Goal: Transaction & Acquisition: Book appointment/travel/reservation

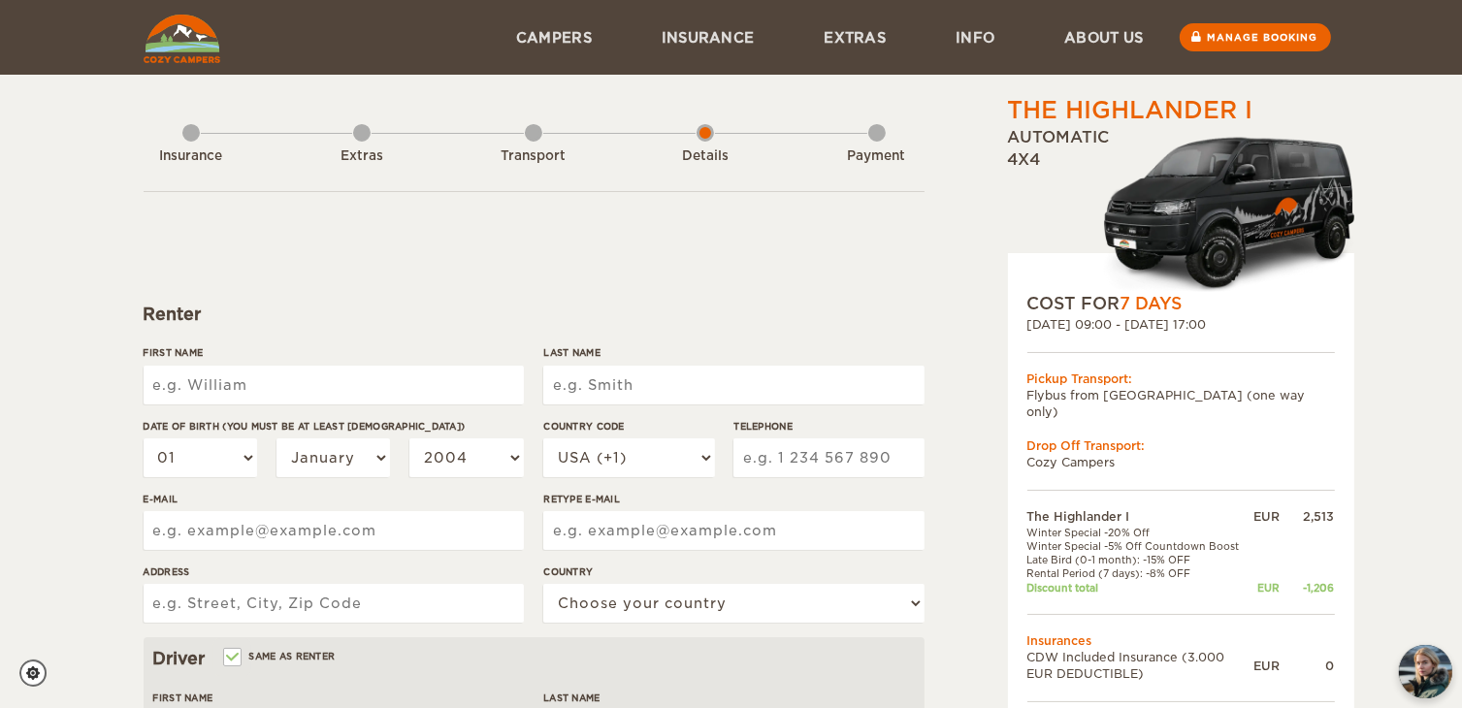
click at [362, 397] on input "First Name" at bounding box center [334, 385] width 380 height 39
type input "SANDY"
type input "MCKEE"
type input "8053201225"
type input "spmckee5a@gmail.com"
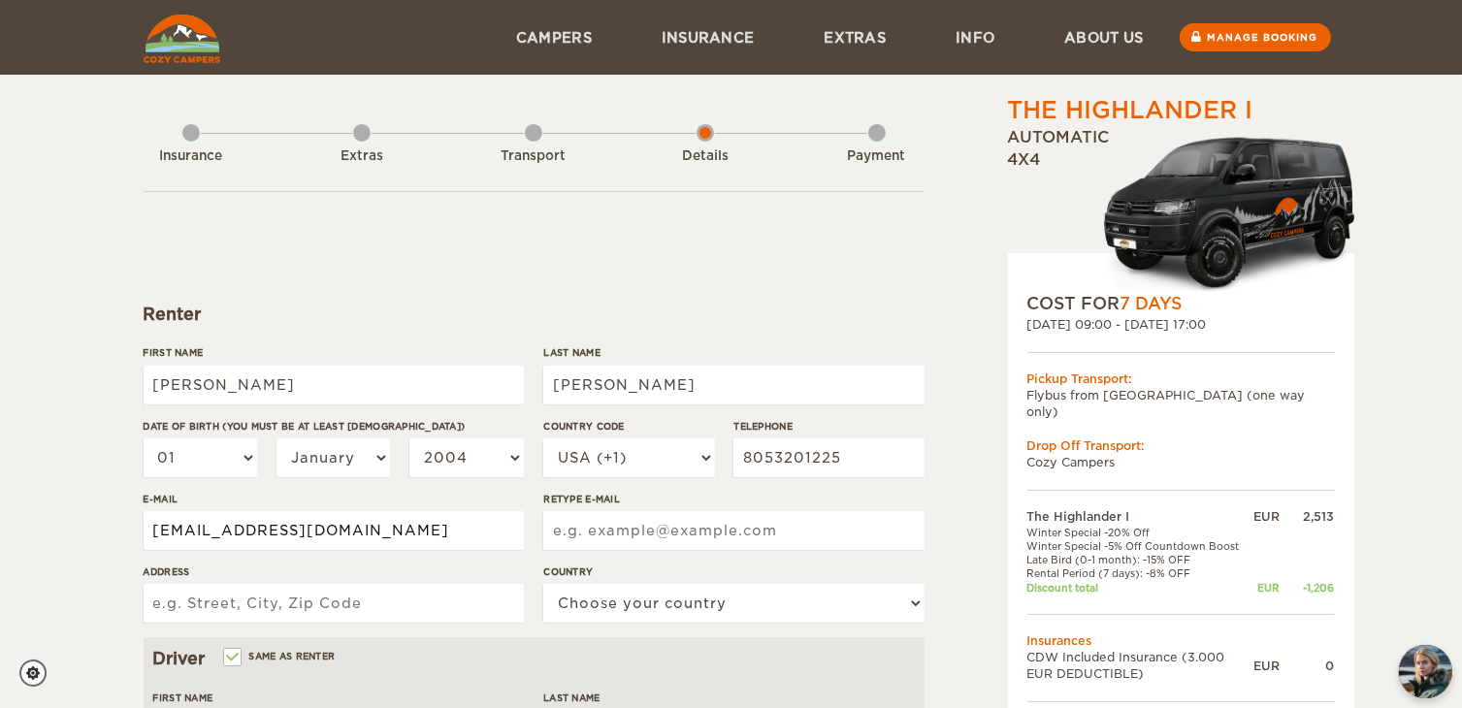
type input "spmckee5a@gmail.com"
type input "5 Hurd Hill Road"
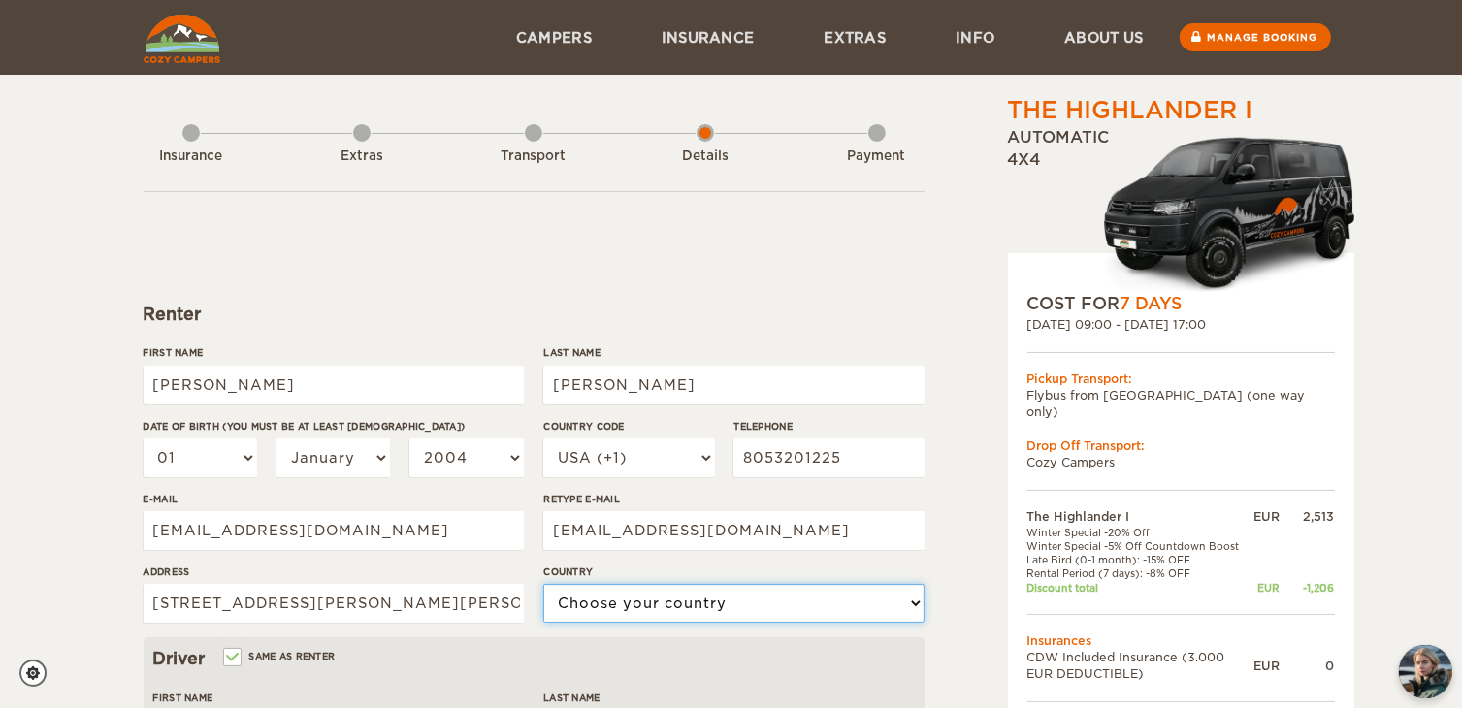
select select "222"
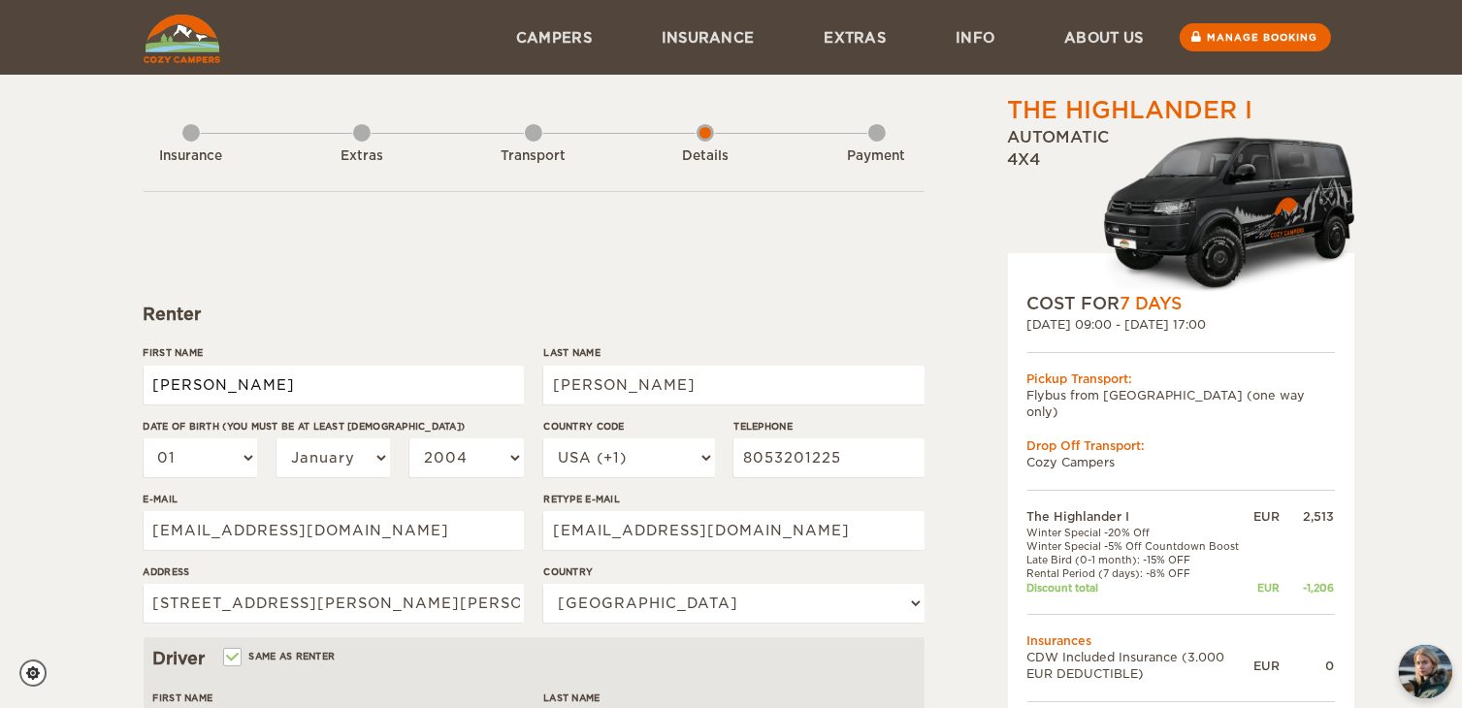
type input "SANDY"
type input "MCKEE"
click at [317, 390] on input "SANDY" at bounding box center [334, 385] width 380 height 39
type input "STEVE"
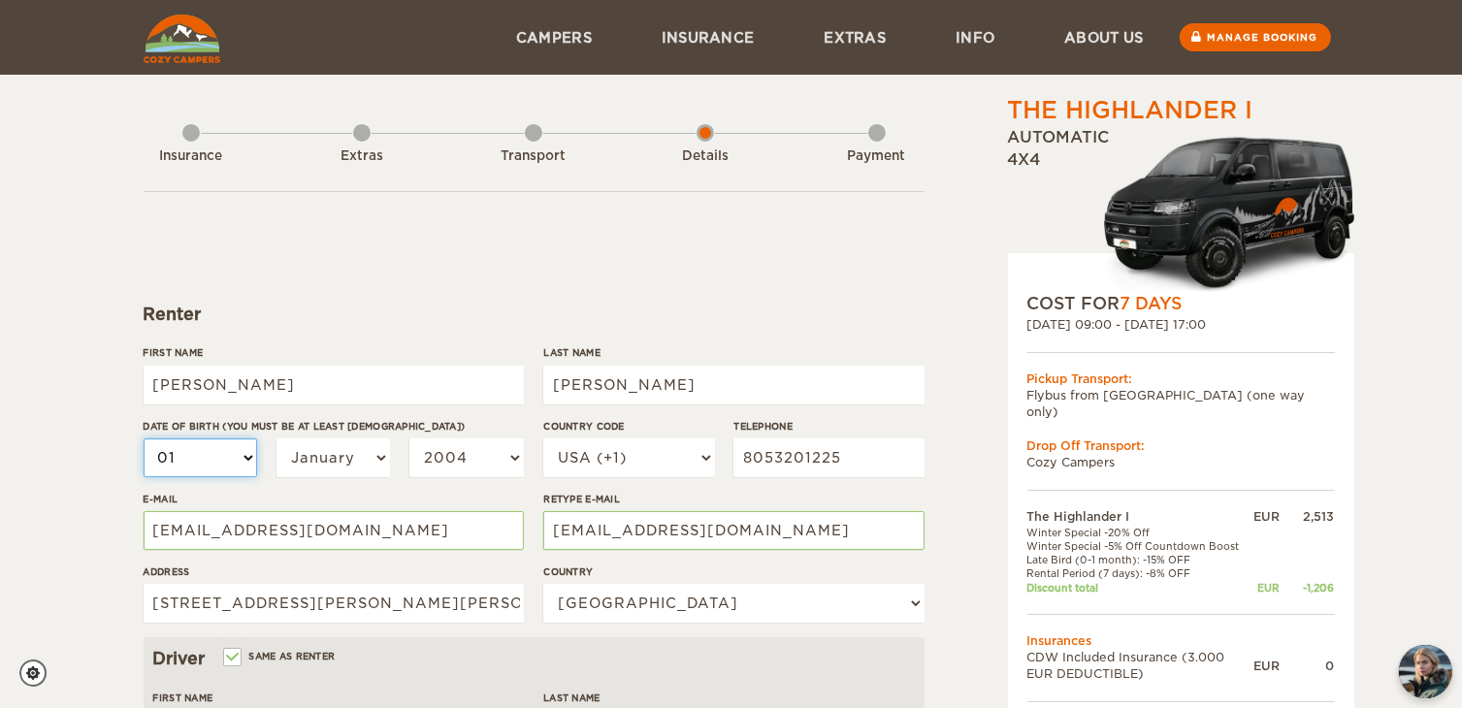
click at [244, 447] on select "01 02 03 04 05 06 07 08 09 10 11 12 13 14 15 16 17 18 19 20 21 22 23 24 25 26 2…" at bounding box center [201, 458] width 114 height 39
select select "07"
click at [144, 439] on select "01 02 03 04 05 06 07 08 09 10 11 12 13 14 15 16 17 18 19 20 21 22 23 24 25 26 2…" at bounding box center [201, 458] width 114 height 39
select select "07"
click at [376, 465] on select "January February March April May June July August September October November De…" at bounding box center [333, 458] width 114 height 39
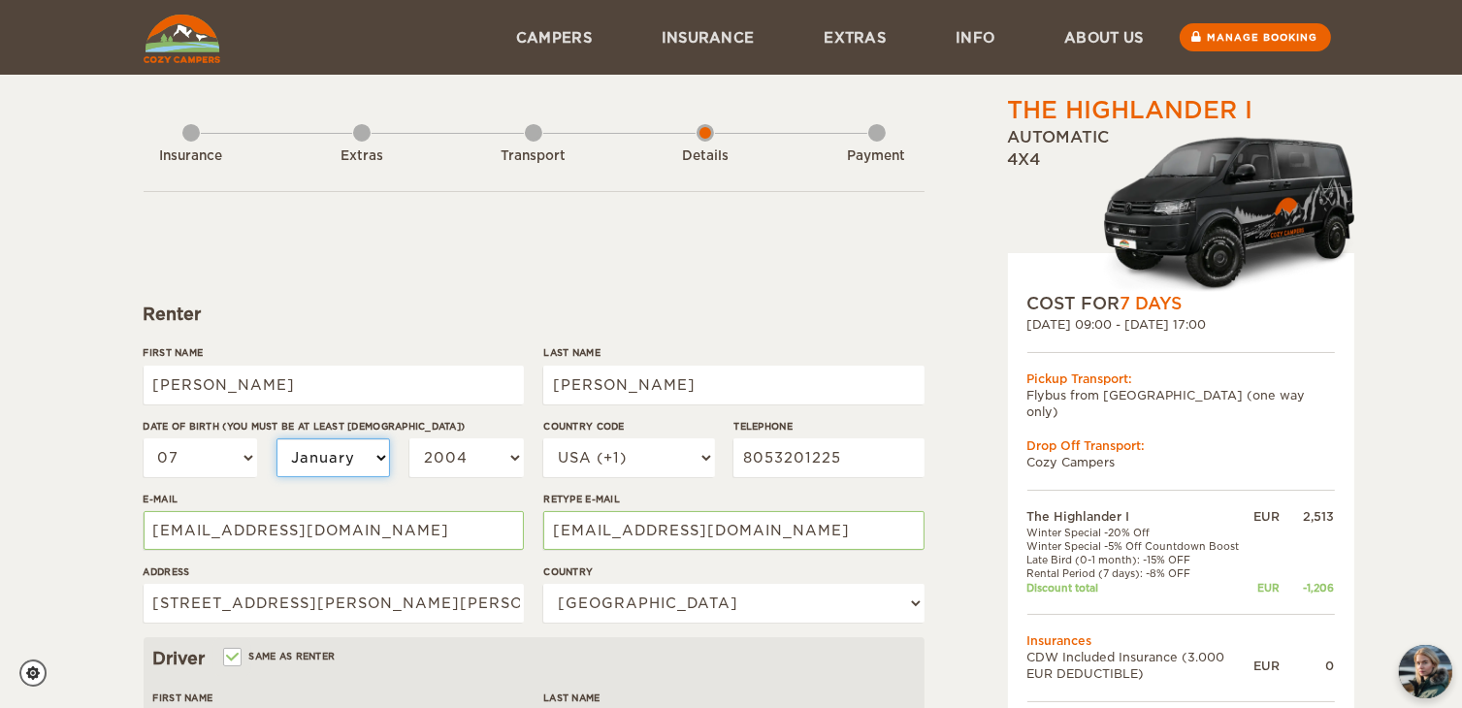
select select "12"
click at [276, 439] on select "January February March April May June July August September October November De…" at bounding box center [333, 458] width 114 height 39
select select "12"
click at [509, 452] on select "2004 2003 2002 2001 2000 1999 1998 1997 1996 1995 1994 1993 1992 1991 1990 1989…" at bounding box center [466, 458] width 114 height 39
select select "1958"
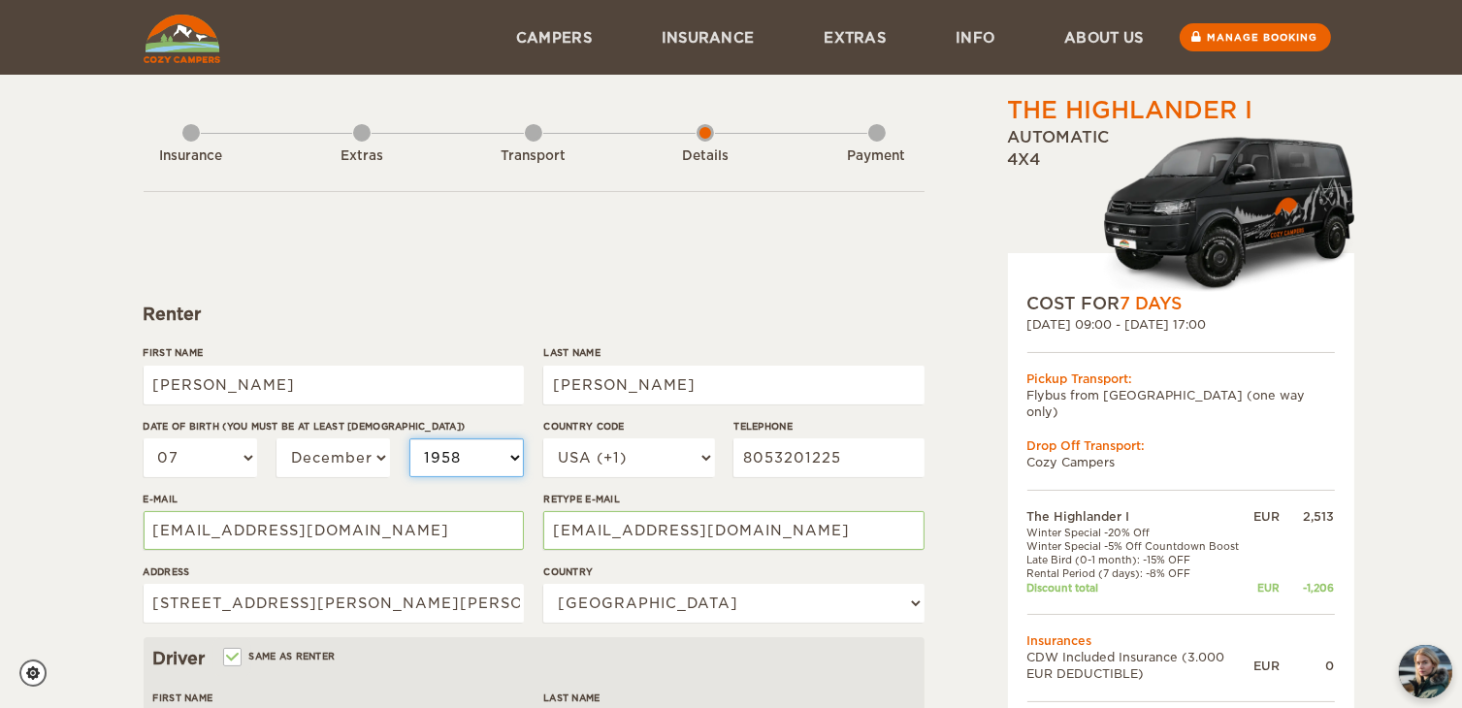
click at [409, 439] on select "2004 2003 2002 2001 2000 1999 1998 1997 1996 1995 1994 1993 1992 1991 1990 1989…" at bounding box center [466, 458] width 114 height 39
select select "1958"
click at [892, 461] on input "8053201225" at bounding box center [828, 458] width 190 height 39
type input "8054028407"
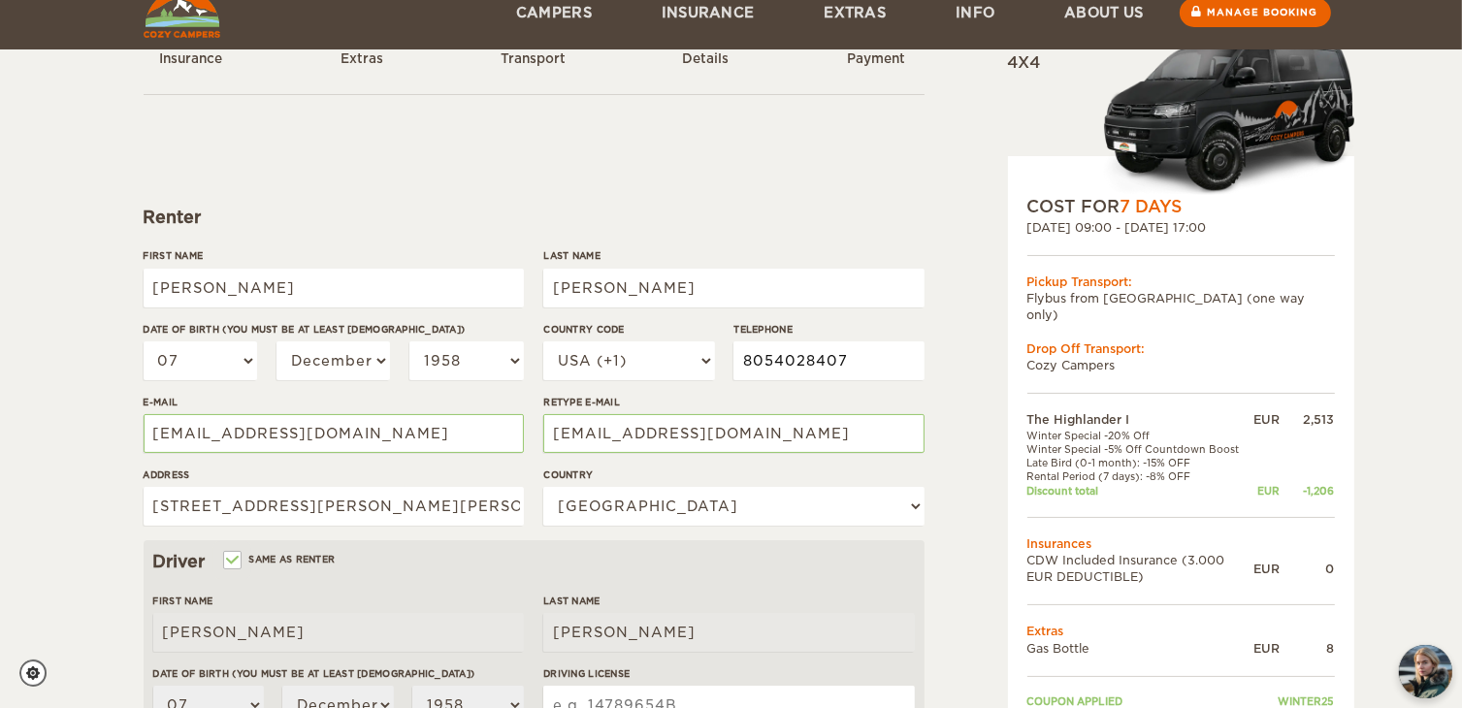
scroll to position [194, 0]
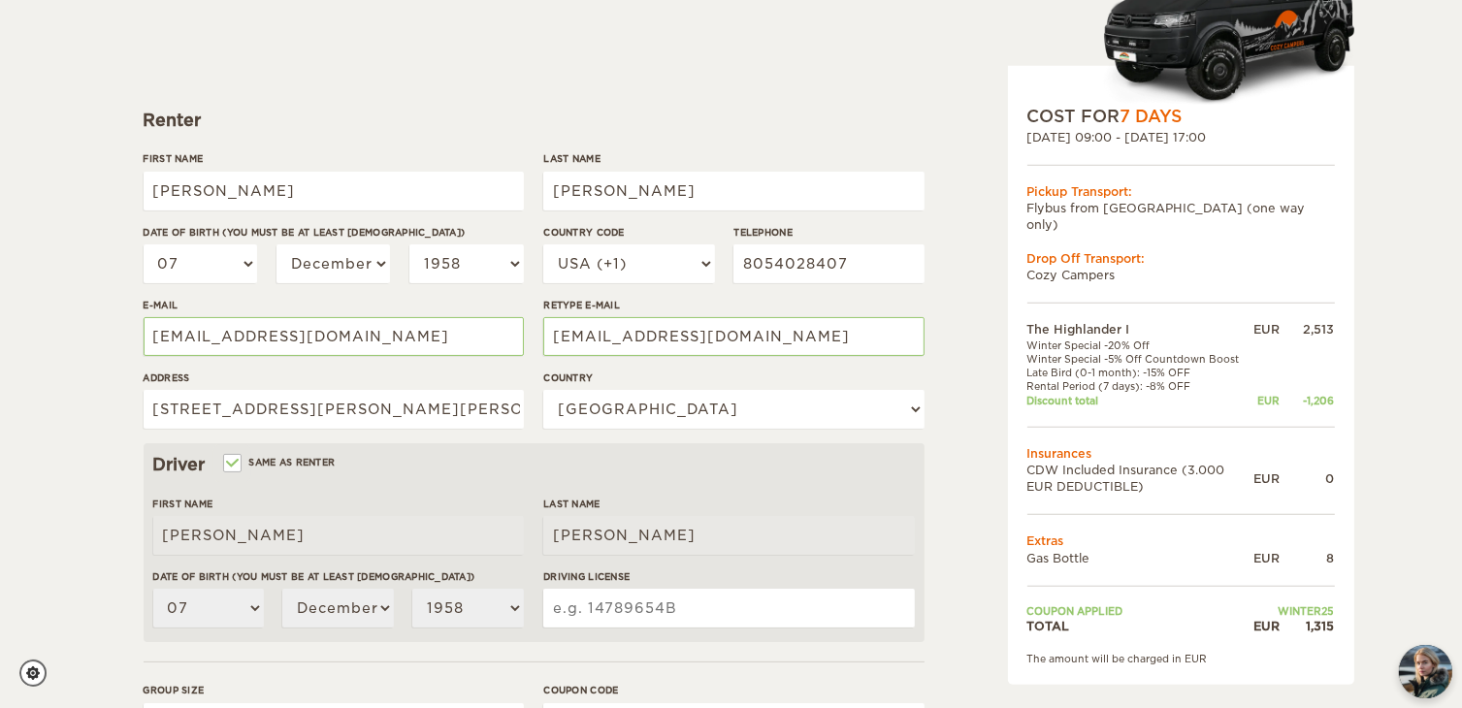
click at [749, 615] on input "Driving License" at bounding box center [728, 608] width 371 height 39
click at [792, 607] on input "Driving License" at bounding box center [728, 608] width 371 height 39
click at [741, 614] on input "Driving License" at bounding box center [728, 608] width 371 height 39
click at [694, 611] on input "Driving License" at bounding box center [728, 608] width 371 height 39
click at [687, 609] on input "Driving License" at bounding box center [728, 608] width 371 height 39
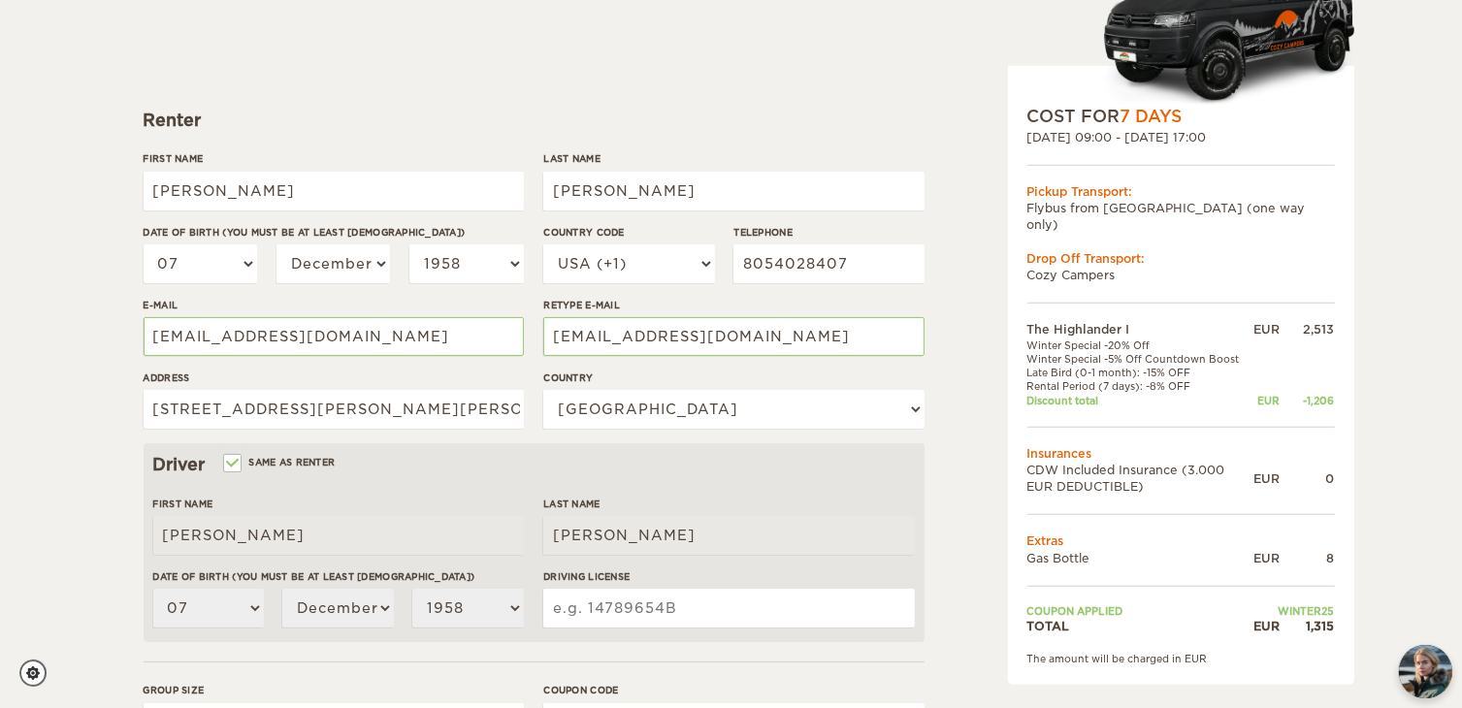
click at [687, 609] on input "Driving License" at bounding box center [728, 608] width 371 height 39
click at [720, 654] on form "Renter First Name STEVE Last Name MCKEE Date of birth (You must be at least 20 …" at bounding box center [534, 508] width 781 height 1022
click at [717, 610] on input "Driving License" at bounding box center [728, 608] width 371 height 39
click at [605, 608] on input "Driving License" at bounding box center [728, 608] width 371 height 39
type input "n"
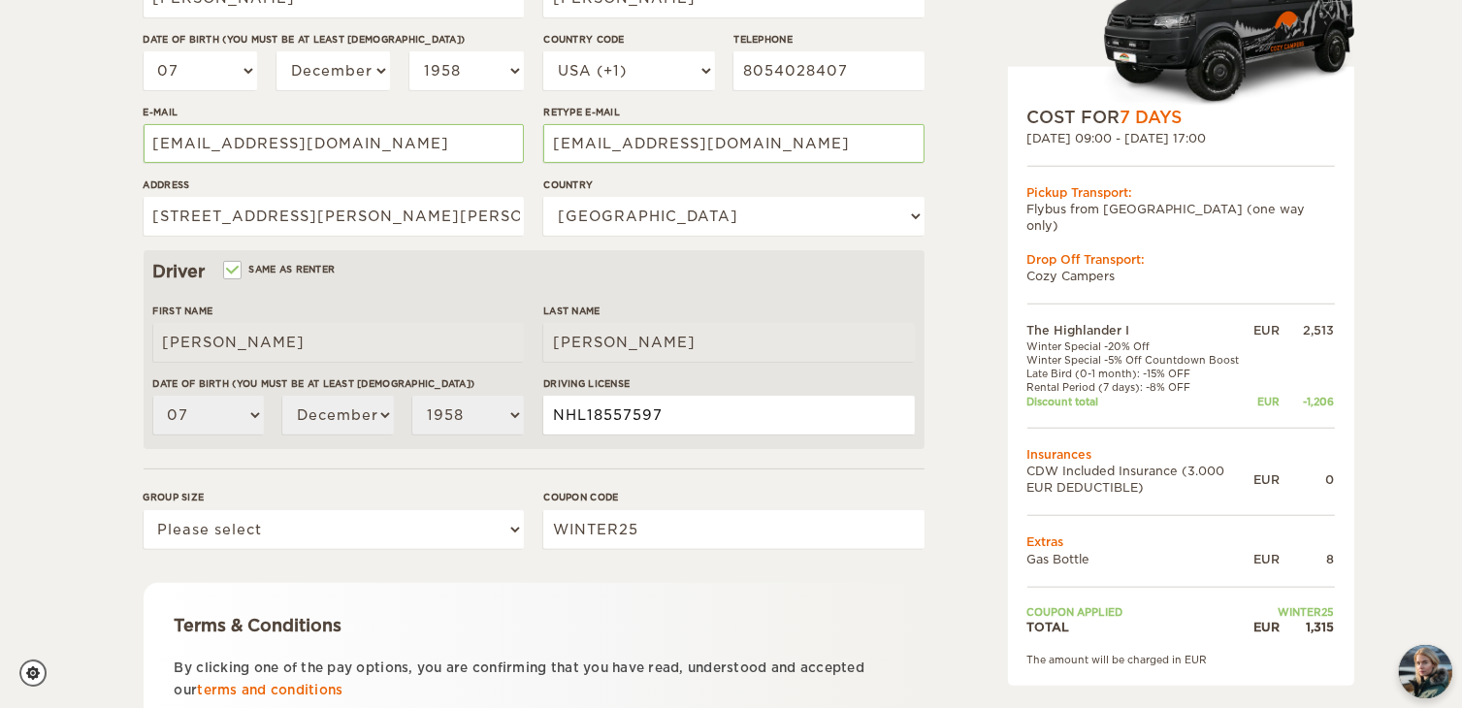
scroll to position [388, 0]
type input "NHL18557597"
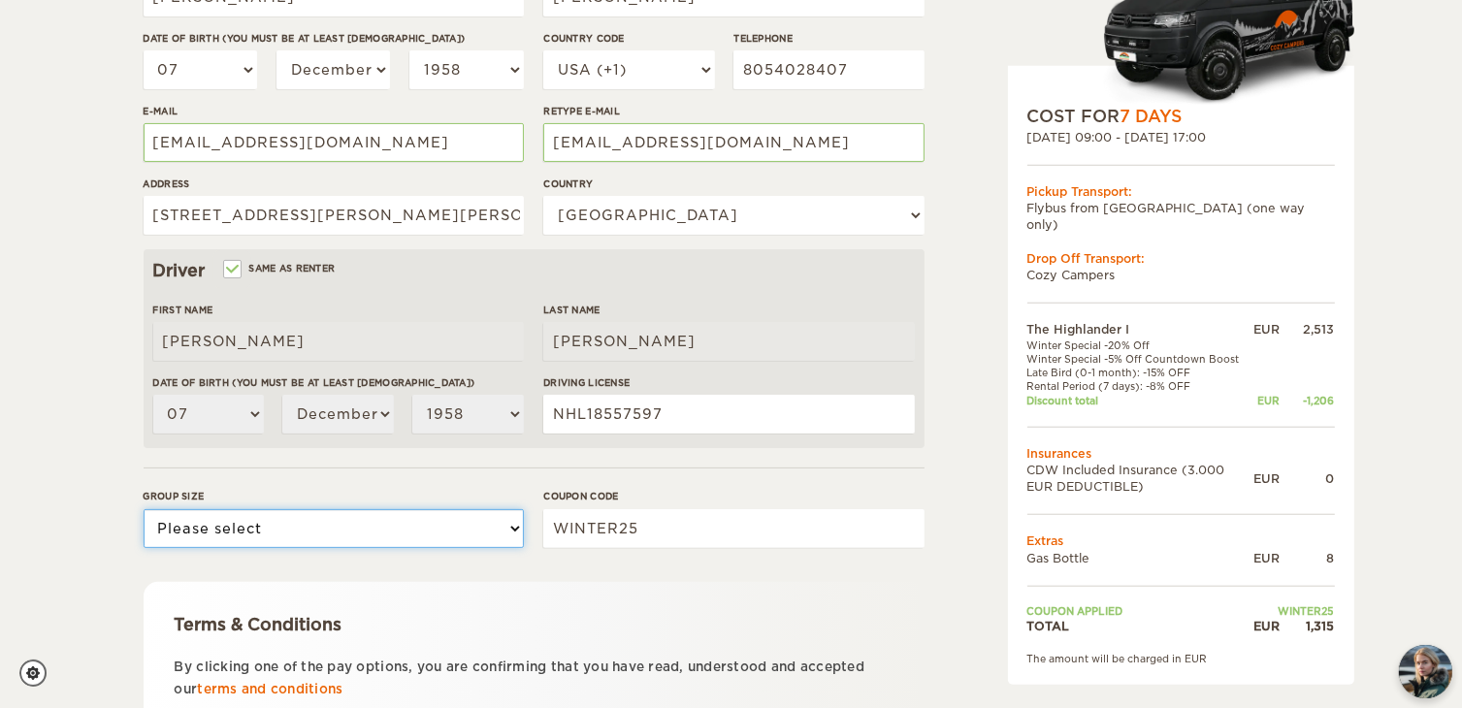
click at [300, 537] on select "Please select 1 2" at bounding box center [334, 528] width 380 height 39
select select "2"
click at [144, 509] on select "Please select 1 2" at bounding box center [334, 528] width 380 height 39
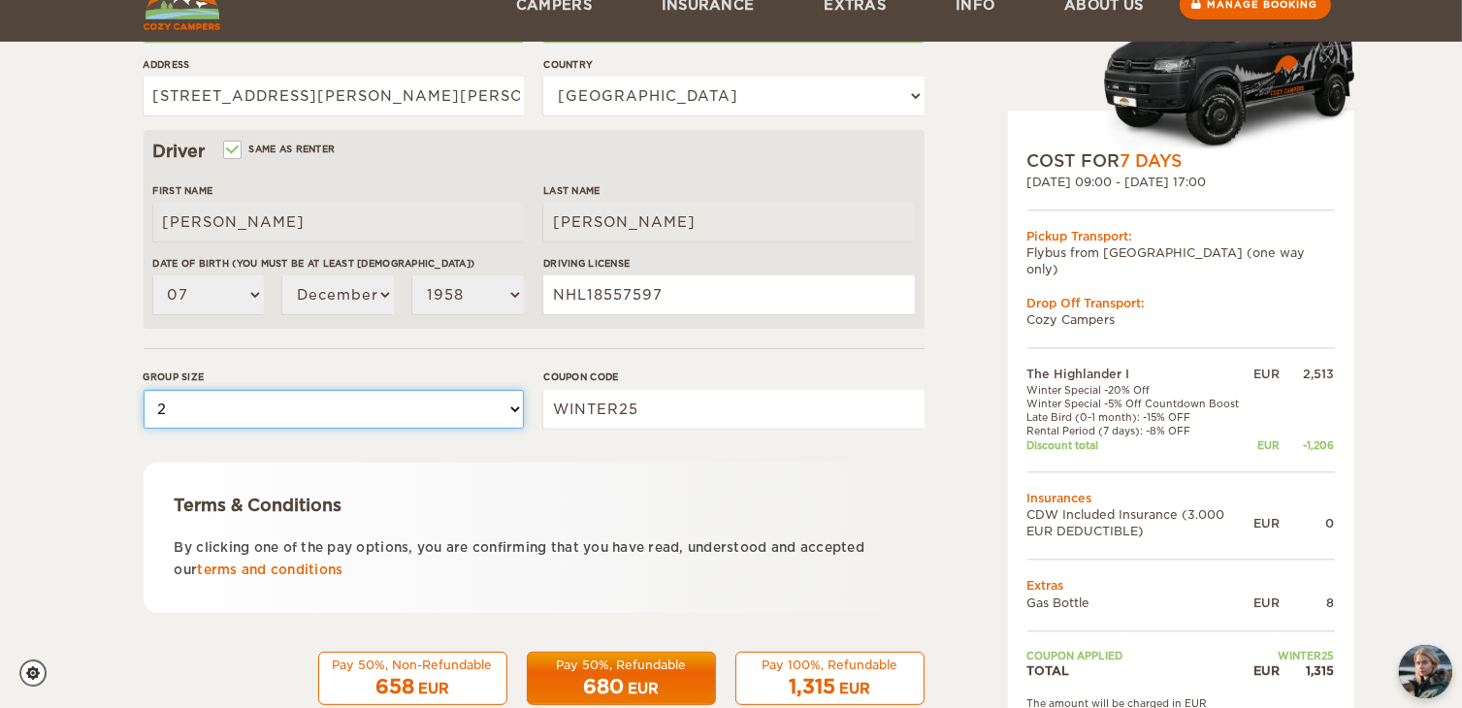
scroll to position [552, 0]
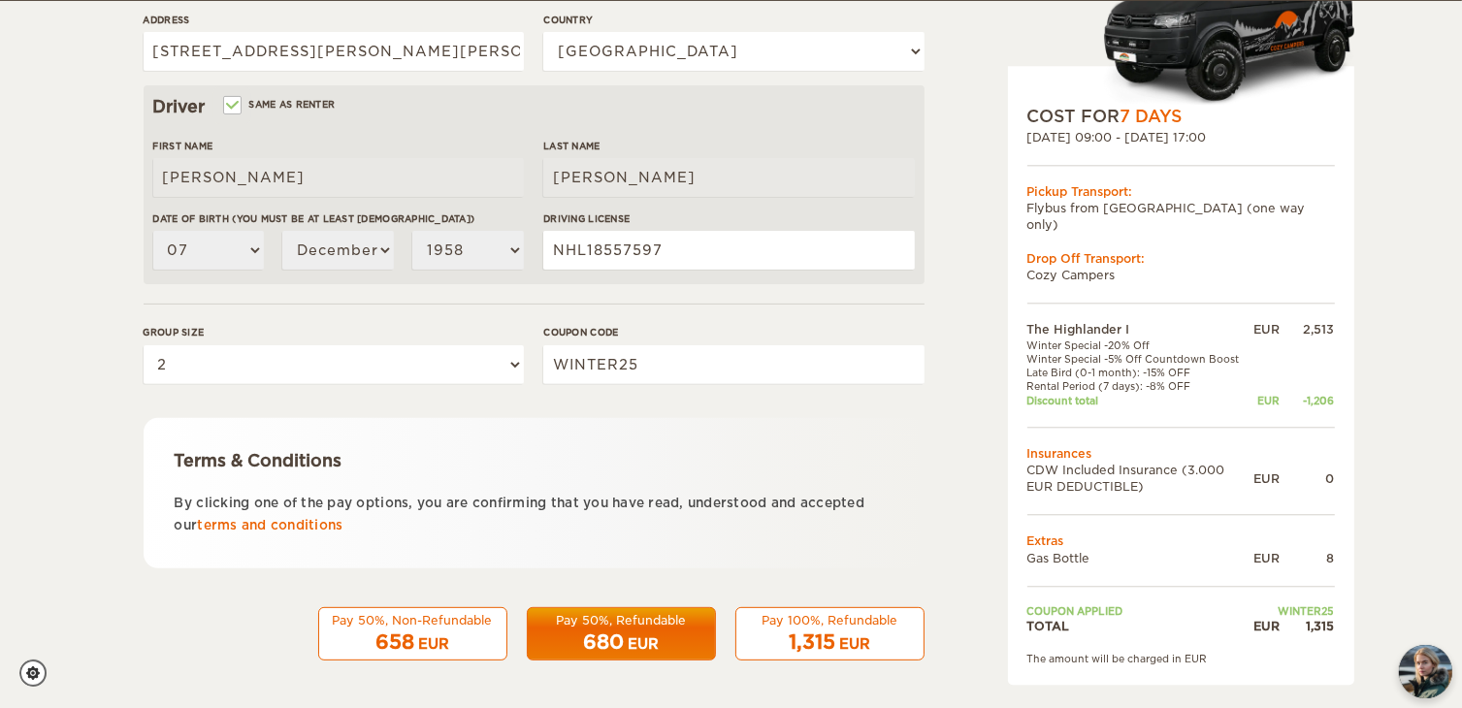
click at [651, 642] on div "EUR" at bounding box center [643, 643] width 31 height 19
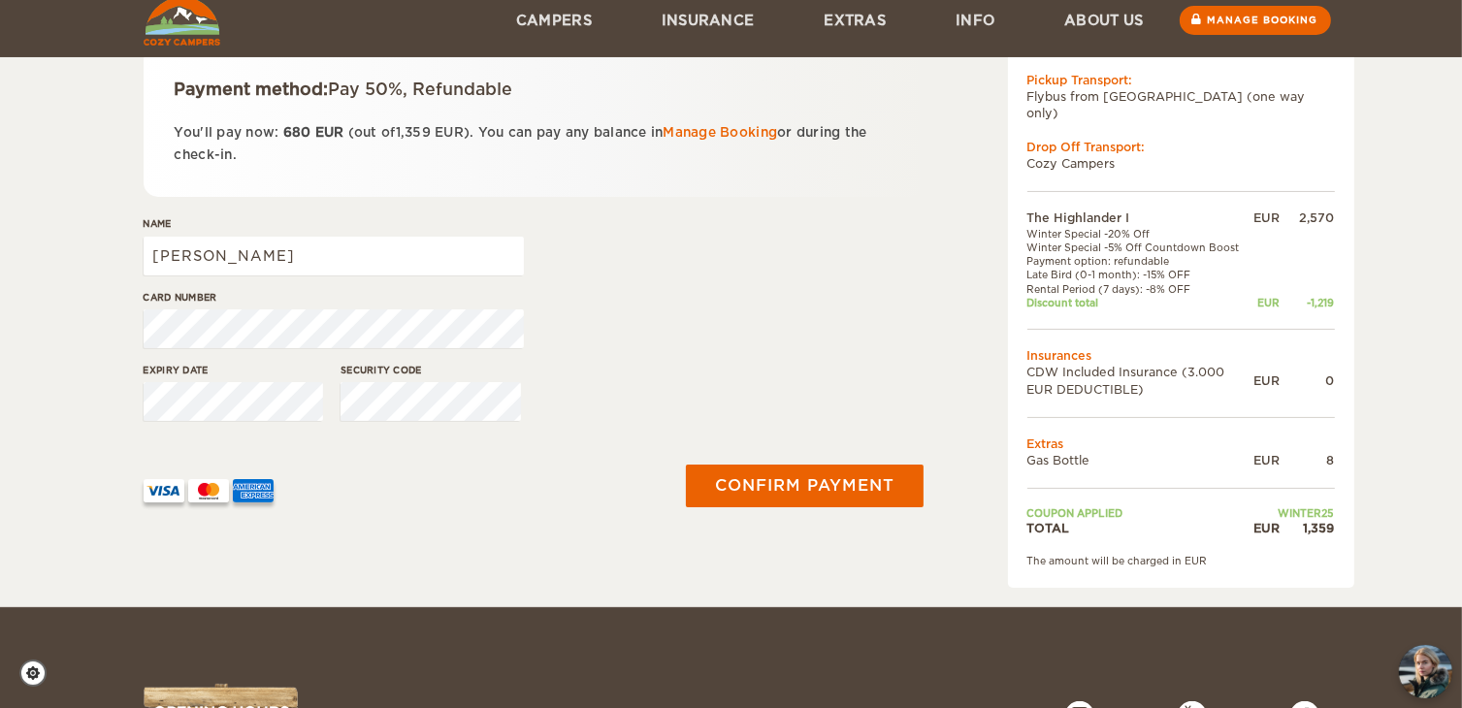
scroll to position [388, 0]
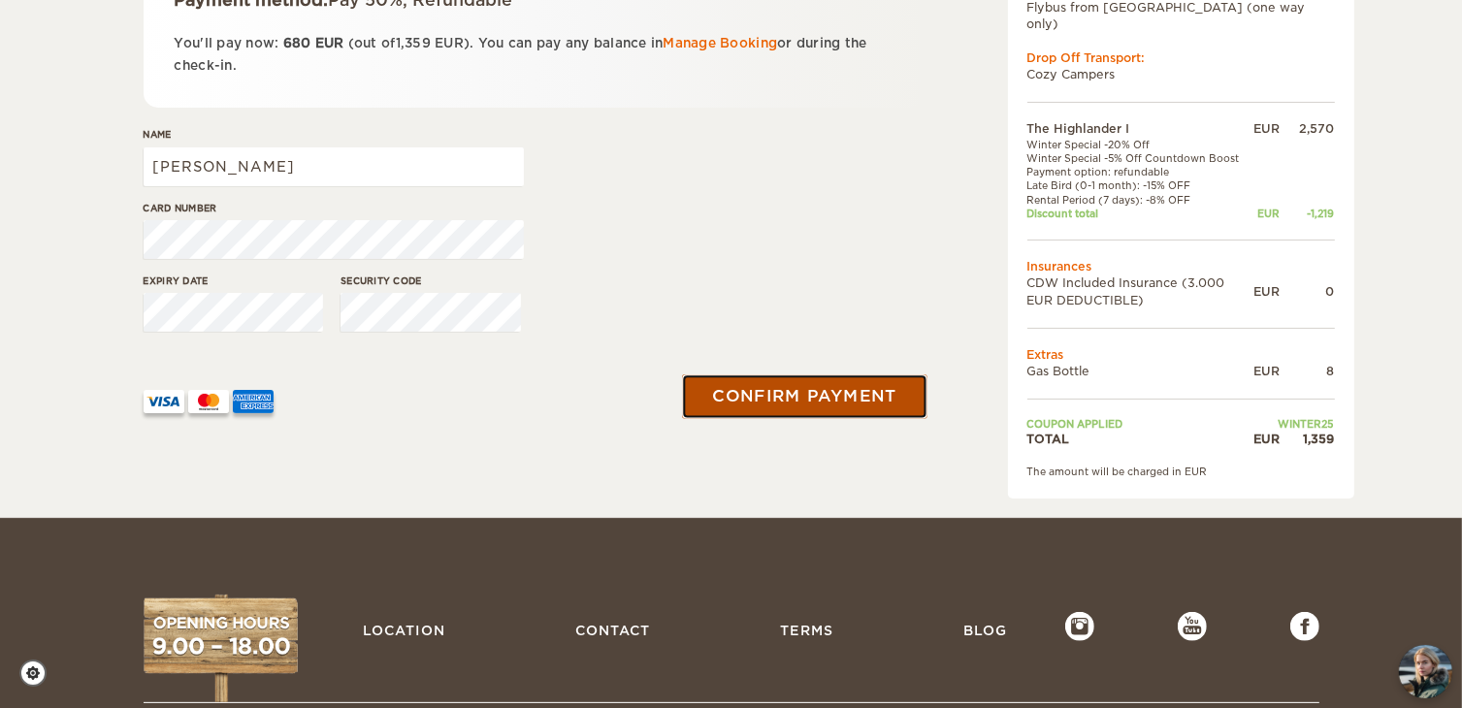
click at [775, 398] on button "Confirm payment" at bounding box center [805, 397] width 244 height 44
